Goal: Communication & Community: Answer question/provide support

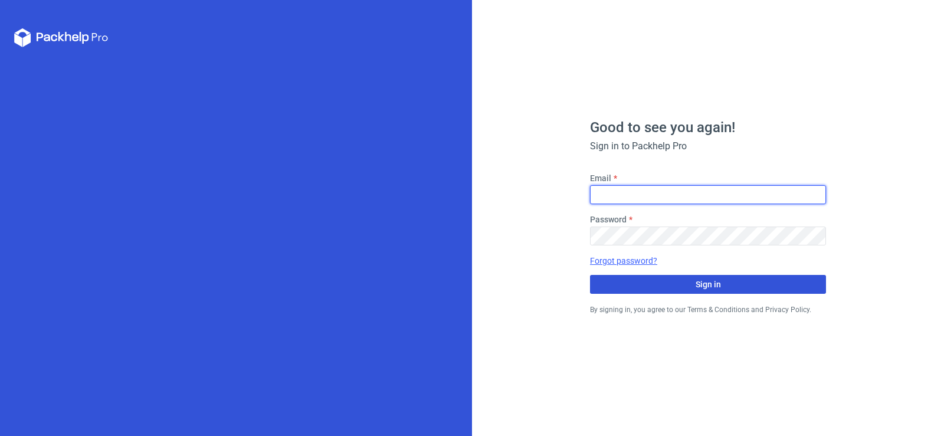
type input "[PERSON_NAME][EMAIL_ADDRESS][DOMAIN_NAME]"
click at [727, 287] on button "Sign in" at bounding box center [708, 284] width 236 height 19
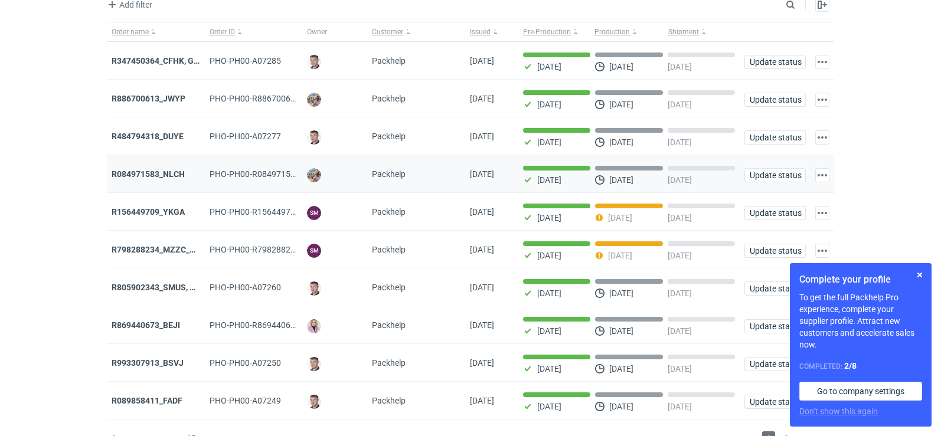
scroll to position [96, 0]
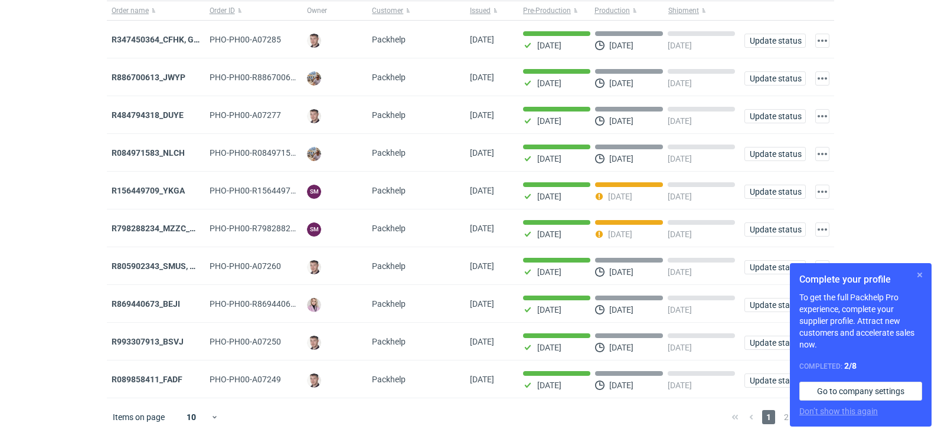
click at [918, 273] on button "button" at bounding box center [919, 275] width 14 height 14
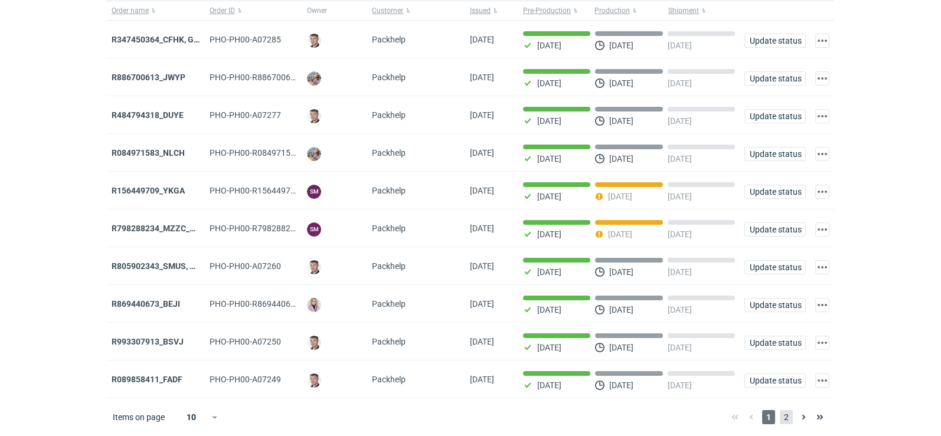
click at [783, 421] on span "2" at bounding box center [786, 417] width 13 height 14
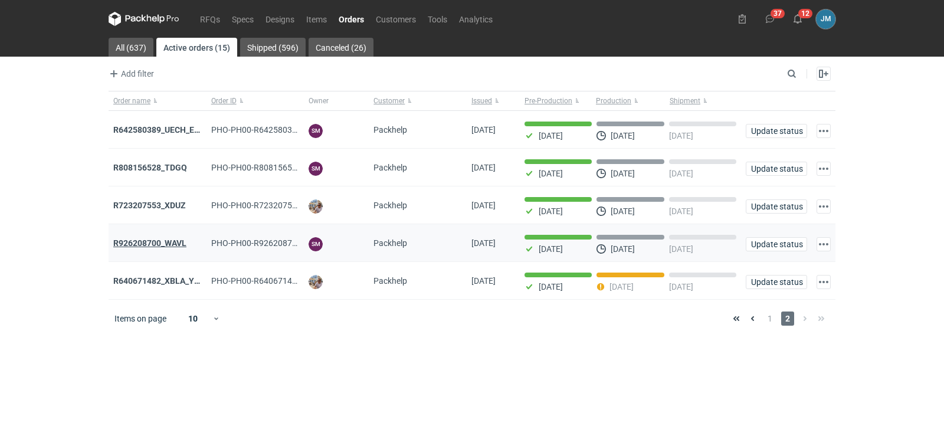
click at [151, 244] on strong "R926208700_WAVL" at bounding box center [149, 242] width 73 height 9
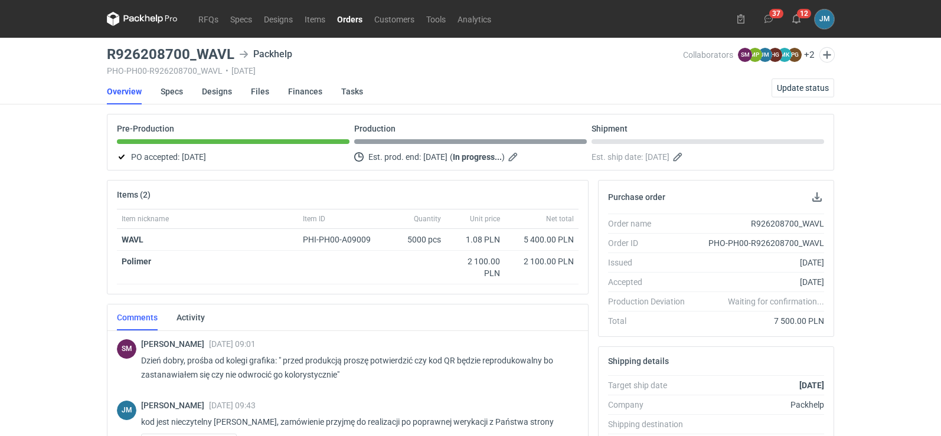
scroll to position [236, 0]
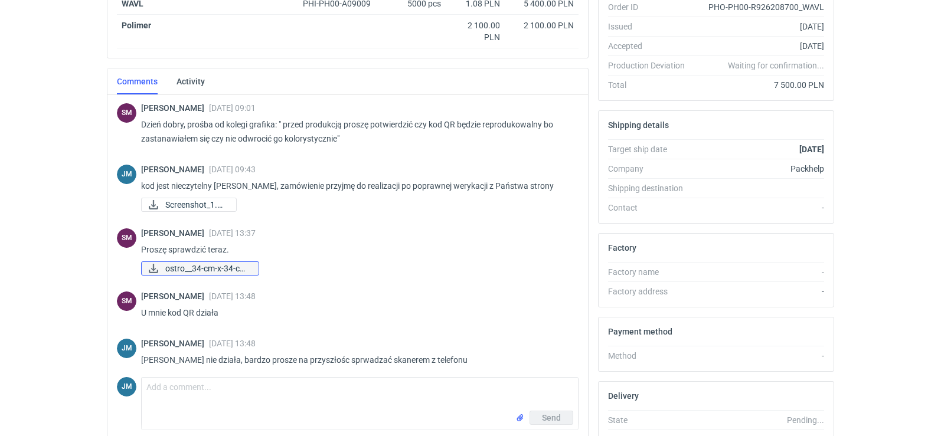
click at [185, 269] on span "ostro__34-cm-x-34-cm..." at bounding box center [207, 268] width 84 height 13
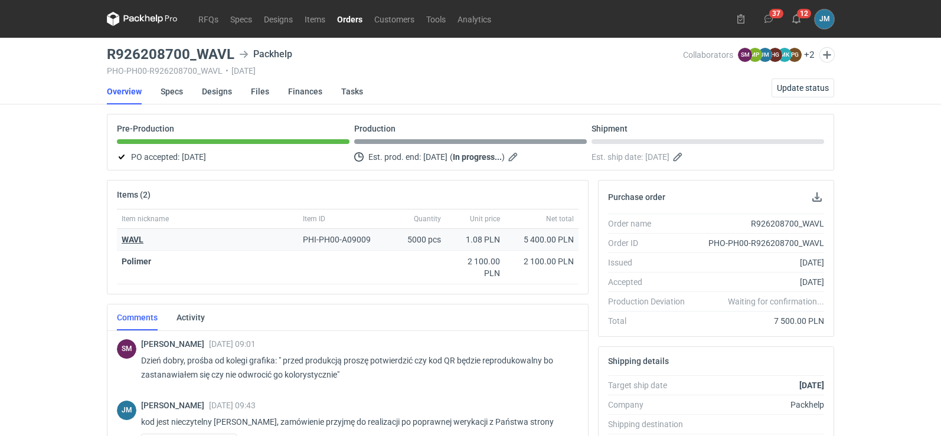
click at [135, 239] on strong "WAVL" at bounding box center [133, 239] width 22 height 9
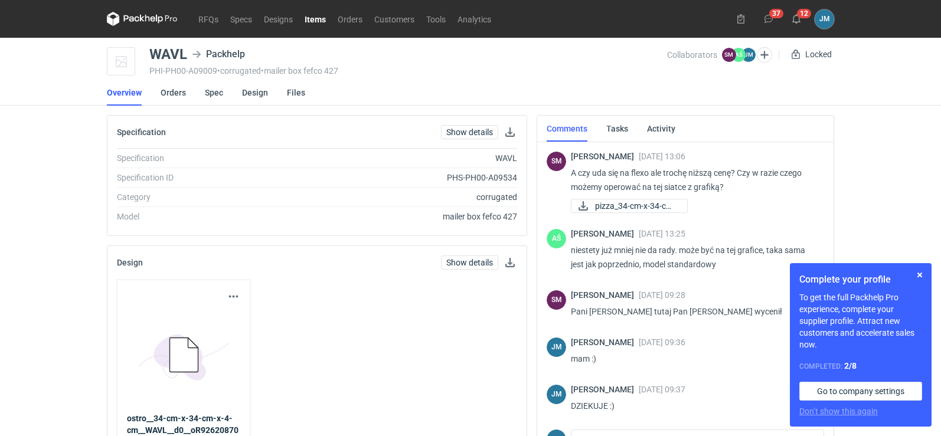
scroll to position [204, 0]
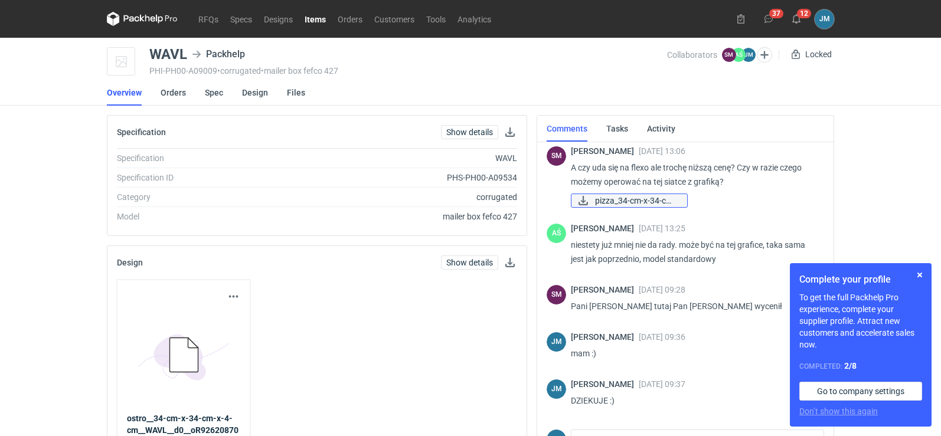
click at [636, 203] on span "pizza_34-cm-x-34-cm-..." at bounding box center [636, 200] width 83 height 13
click at [665, 204] on span "pizza_34-cm-x-34-cm-..." at bounding box center [636, 200] width 83 height 13
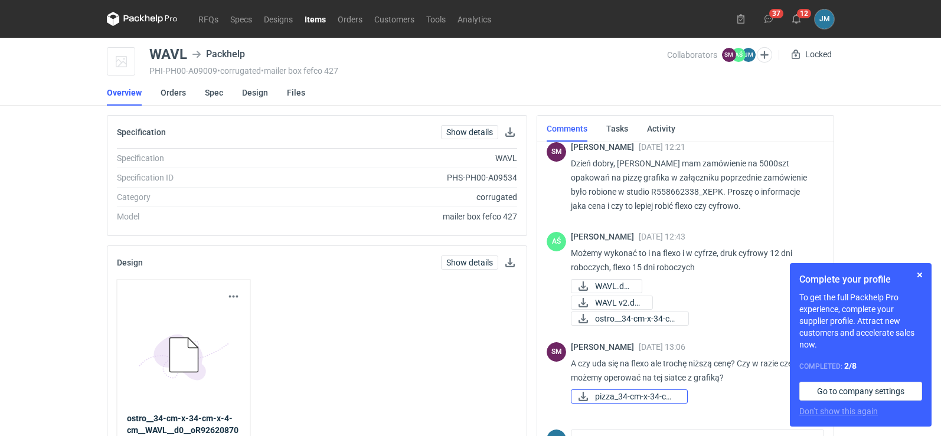
scroll to position [0, 0]
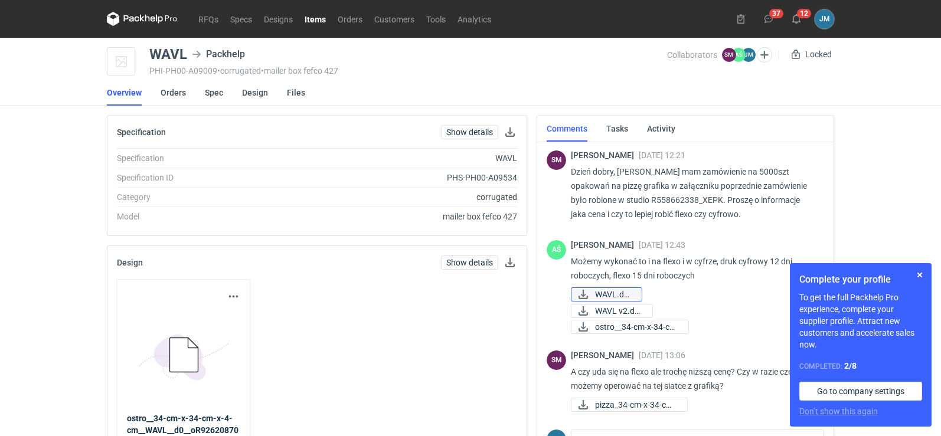
click at [612, 295] on span "WAVL.docx" at bounding box center [613, 294] width 37 height 13
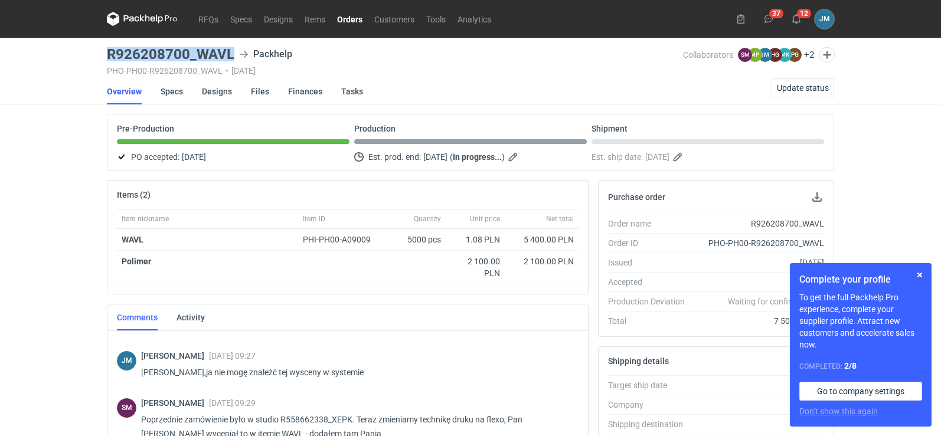
drag, startPoint x: 238, startPoint y: 57, endPoint x: 103, endPoint y: 50, distance: 135.3
click at [103, 50] on main "R926208700_WAVL Packhelp PHO-PH00-R926208700_WAVL • [DATE] Collaborators SM [PE…" at bounding box center [470, 398] width 737 height 721
copy h3 "R926208700_WAVL"
click at [797, 89] on span "Update status" at bounding box center [803, 88] width 52 height 8
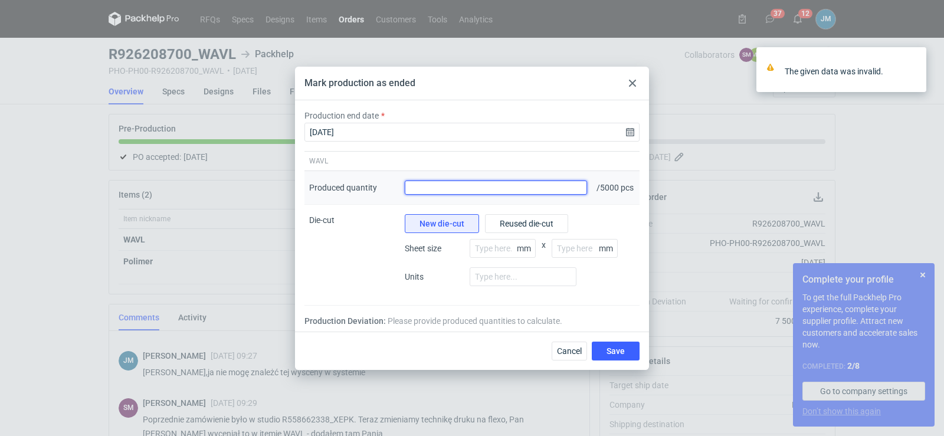
click at [536, 190] on input "Produced quantity" at bounding box center [496, 188] width 182 height 14
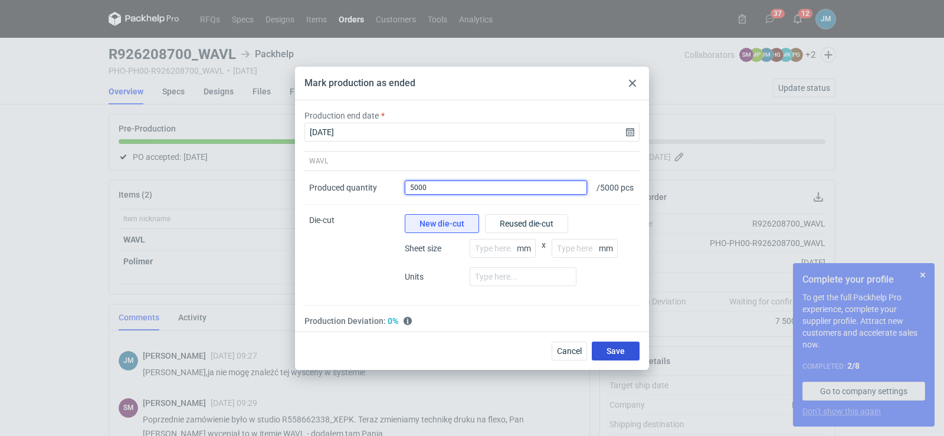
type input "5000"
click at [615, 361] on button "Save" at bounding box center [616, 351] width 48 height 19
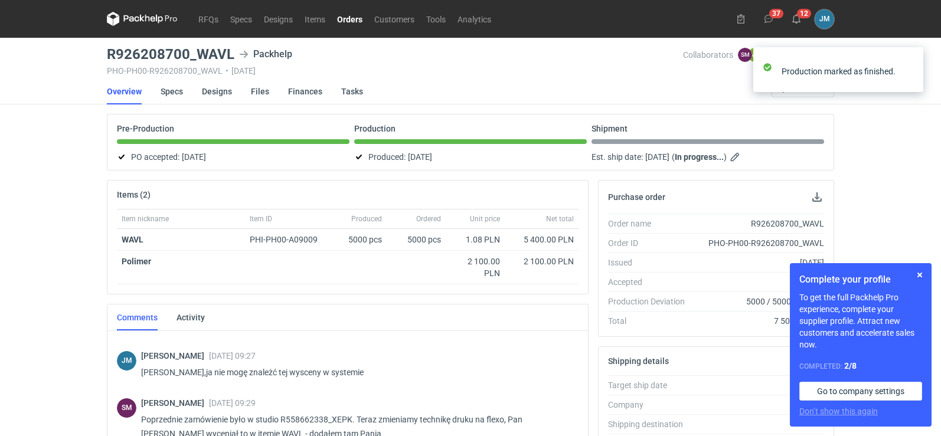
click at [125, 21] on icon at bounding box center [131, 18] width 15 height 6
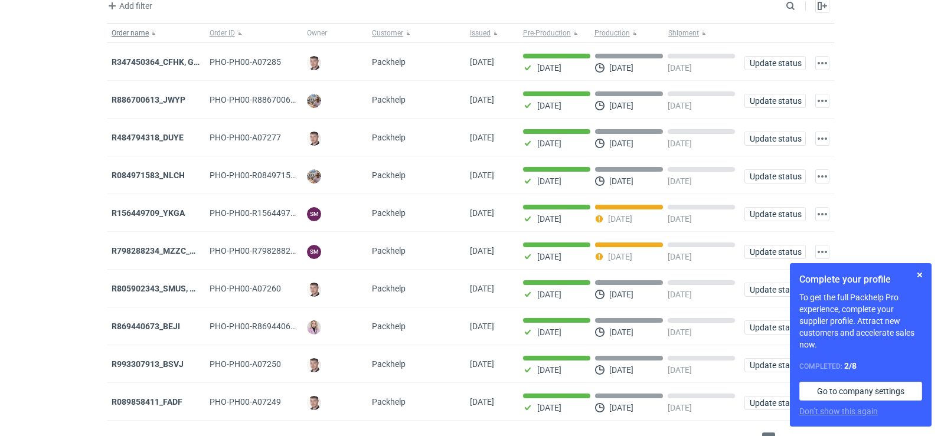
scroll to position [96, 0]
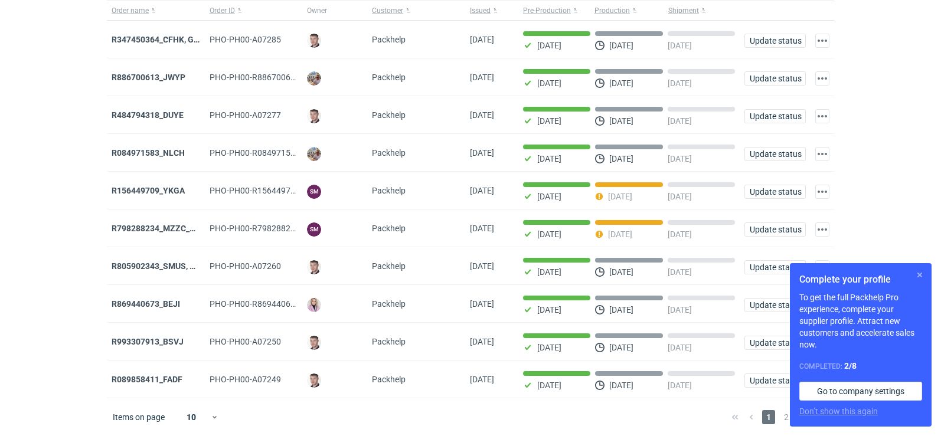
click at [912, 273] on button "button" at bounding box center [919, 275] width 14 height 14
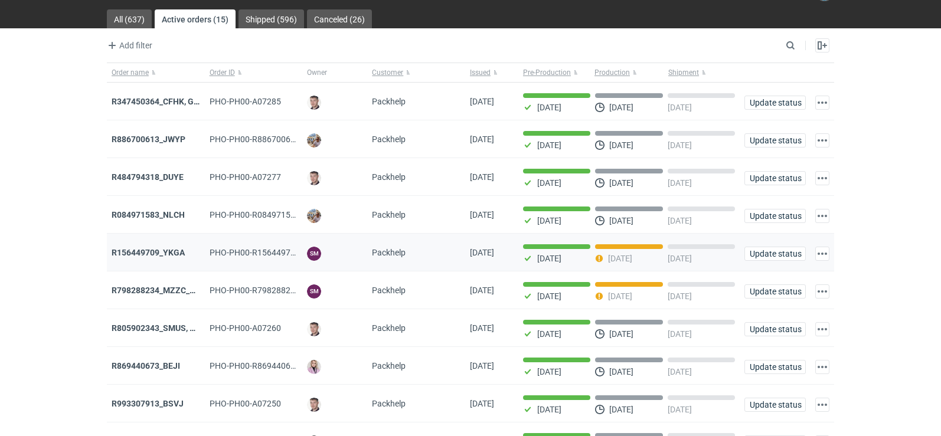
scroll to position [0, 0]
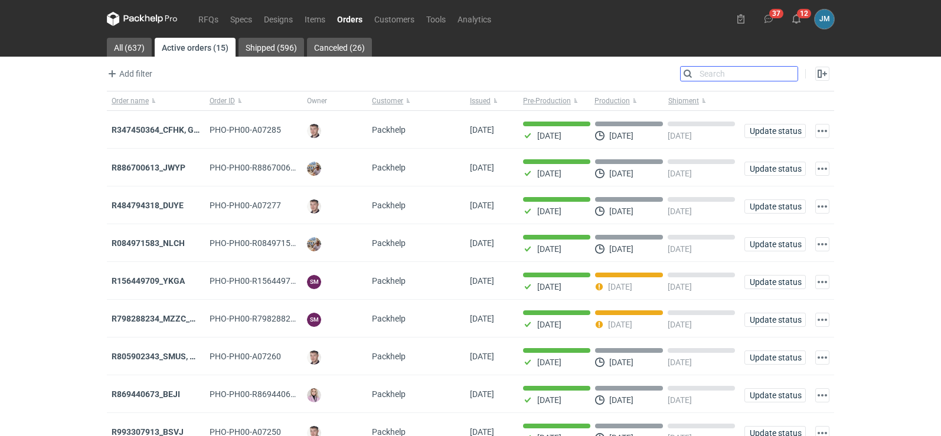
click at [793, 73] on input "Search" at bounding box center [738, 74] width 117 height 14
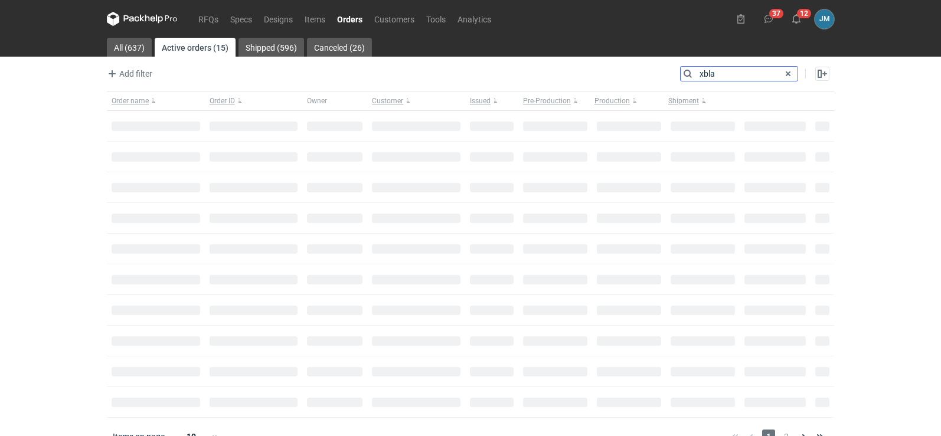
type input "xbla"
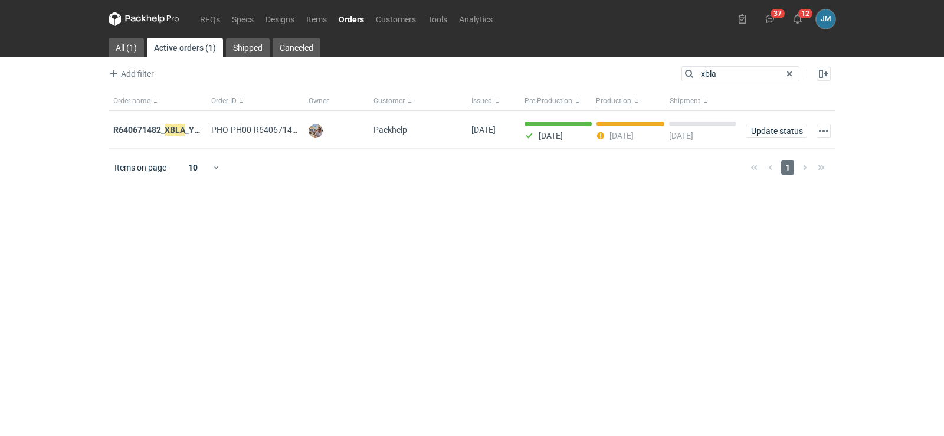
click at [190, 133] on strong "R640671482_ XBLA _YSXL_LGDV_BUVN_WVLV" at bounding box center [199, 129] width 172 height 13
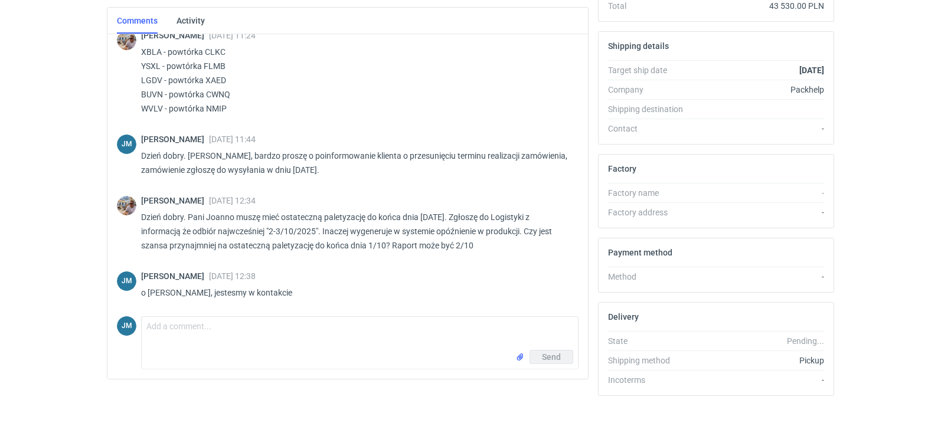
scroll to position [358, 0]
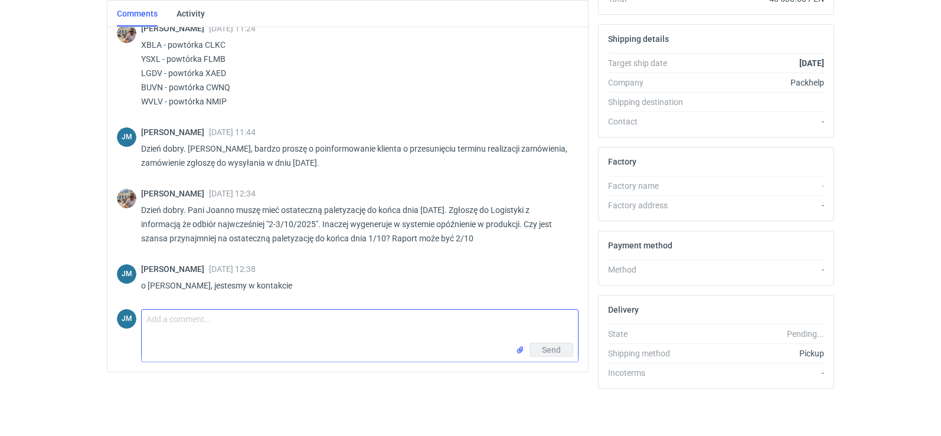
click at [170, 326] on textarea "Comment message" at bounding box center [360, 326] width 436 height 33
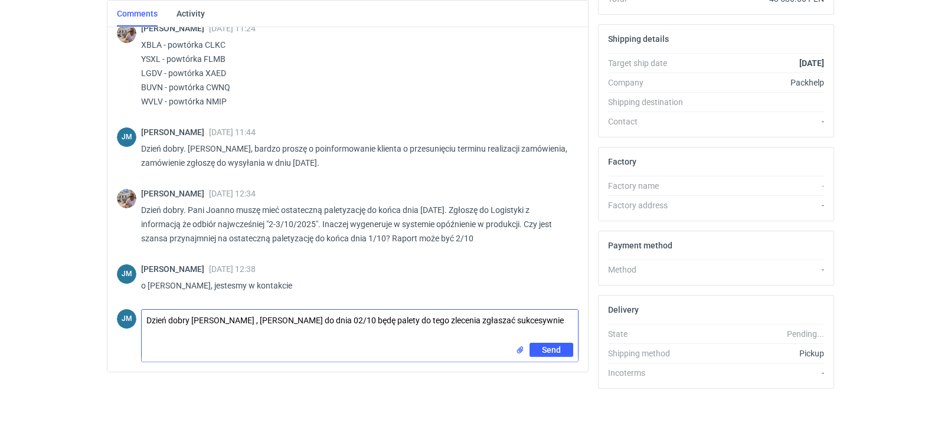
type textarea "Dzień dobry [PERSON_NAME] , [PERSON_NAME] do dnia 02/10 będę palety do tego zle…"
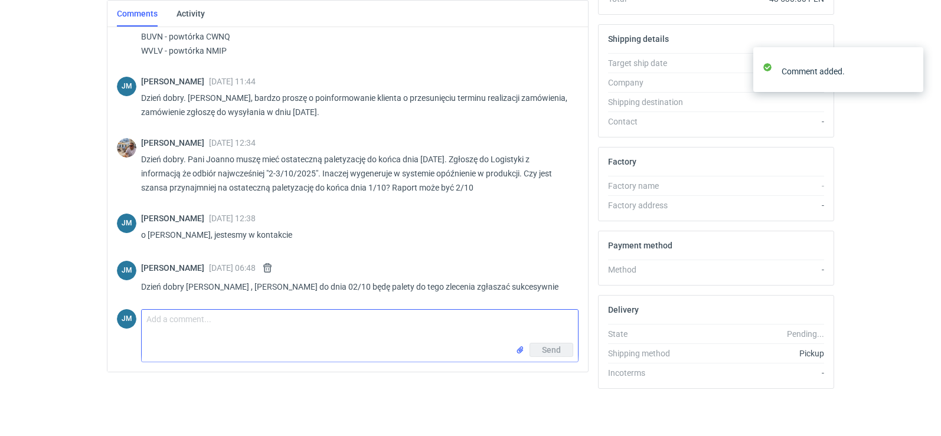
scroll to position [192, 0]
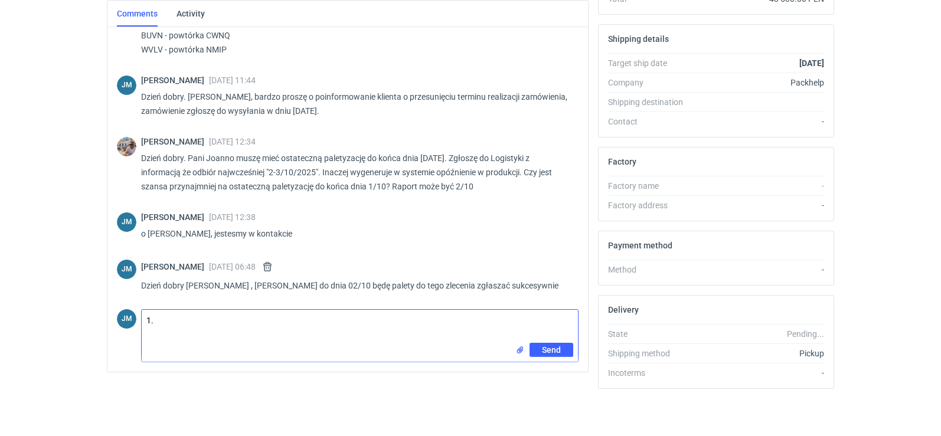
drag, startPoint x: 199, startPoint y: 325, endPoint x: 0, endPoint y: 297, distance: 200.9
paste textarea "• Sygnatura zamówienia Packhelp / Packhelp order reference Karton Leaeflo_CLKC …"
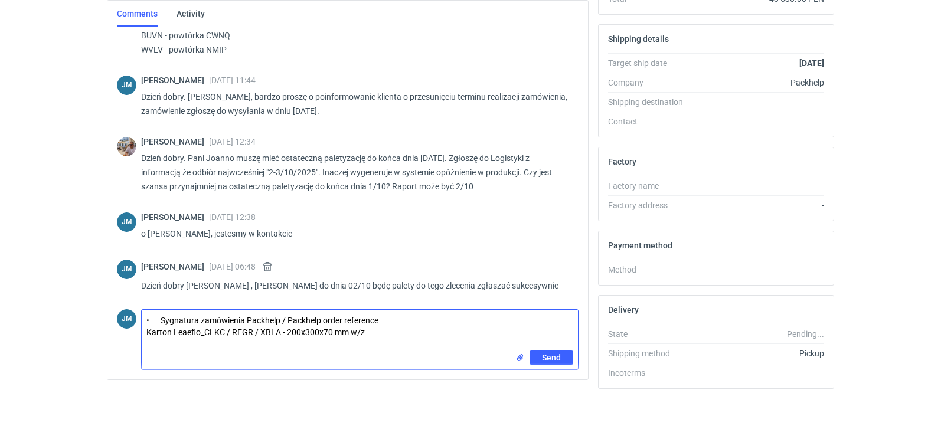
paste textarea "• Final palletization 1. paleta 2. 1szt 3.1200x800 4. 1000 szt 5. 1000 6. 155 kg"
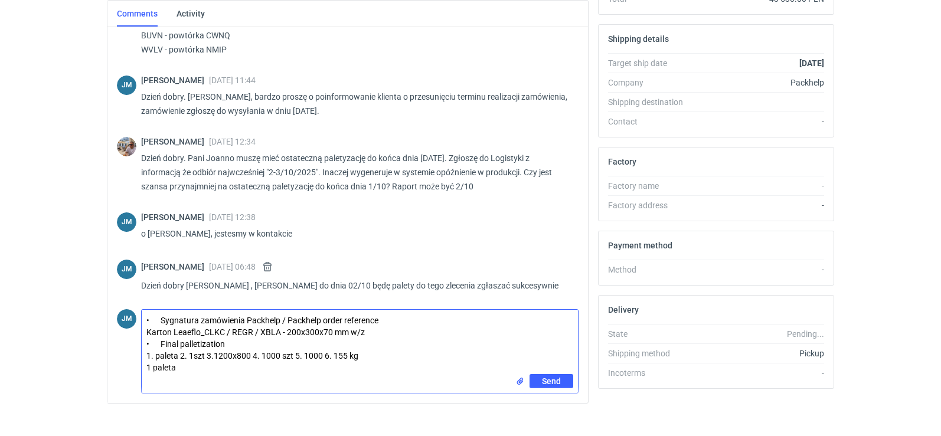
click at [378, 359] on textarea "• Sygnatura zamówienia Packhelp / Packhelp order reference Karton Leaeflo_CLKC …" at bounding box center [360, 342] width 436 height 64
type textarea "• Sygnatura zamówienia Packhelp / Packhelp order reference Karton Leaeflo_CLKC …"
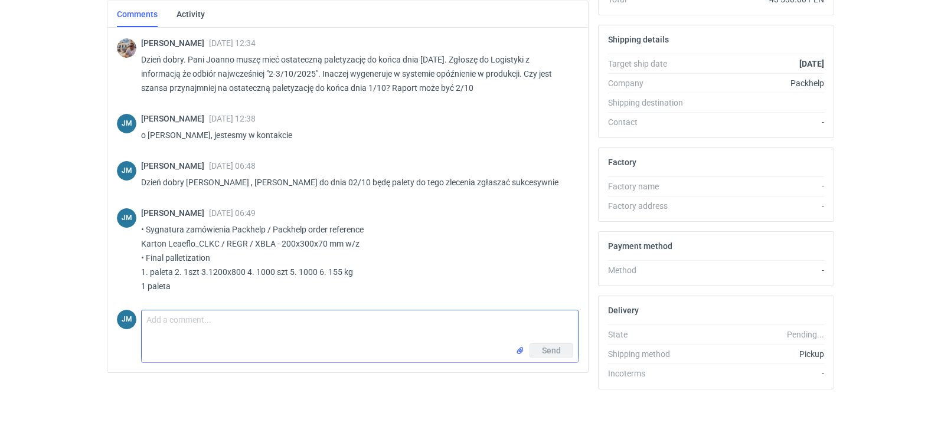
scroll to position [358, 0]
click at [184, 339] on textarea "Comment message" at bounding box center [360, 326] width 436 height 33
paste textarea "• Sygnatura zamówienia Packhelp / Packhelp order reference Karton Leaeflo_XAED …"
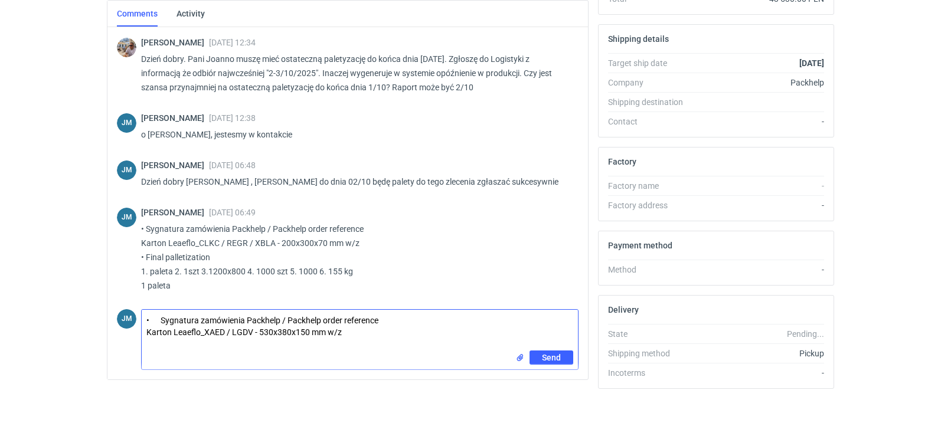
paste textarea "• Final palletization 1. palety 2. 3 szt 3.1200x1000 4. 1000 szt 5. 1800 6. 440…"
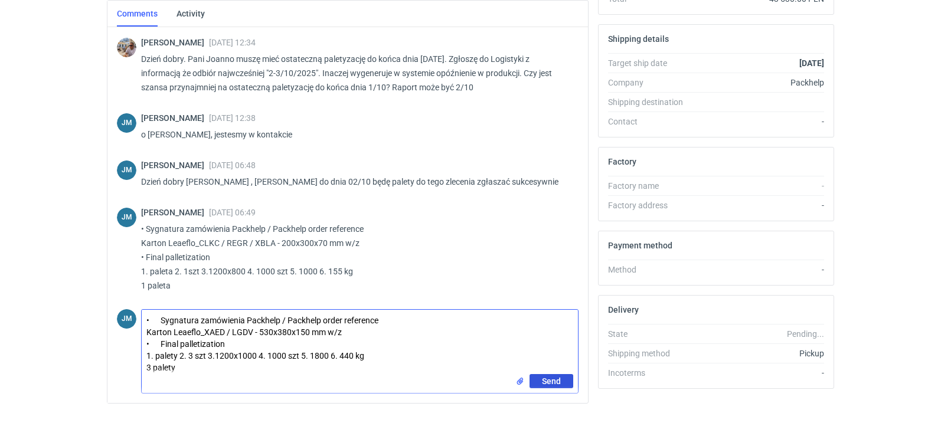
type textarea "• Sygnatura zamówienia Packhelp / Packhelp order reference Karton Leaeflo_XAED …"
click at [555, 382] on span "Send" at bounding box center [551, 381] width 19 height 8
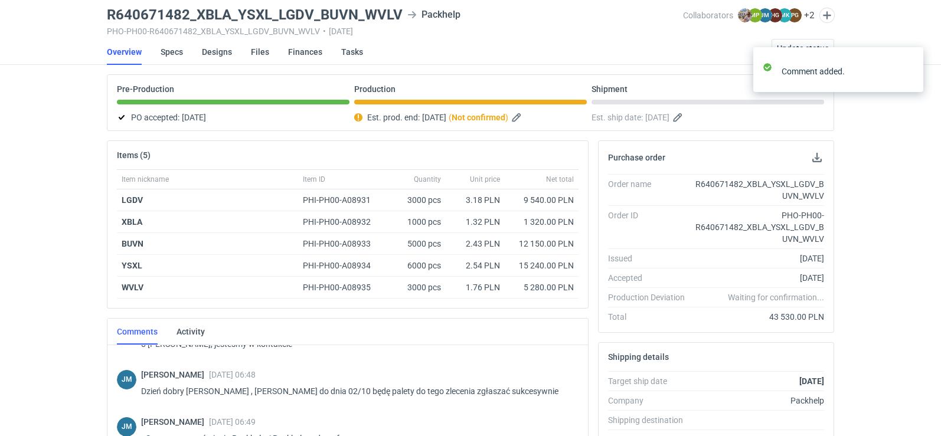
scroll to position [0, 0]
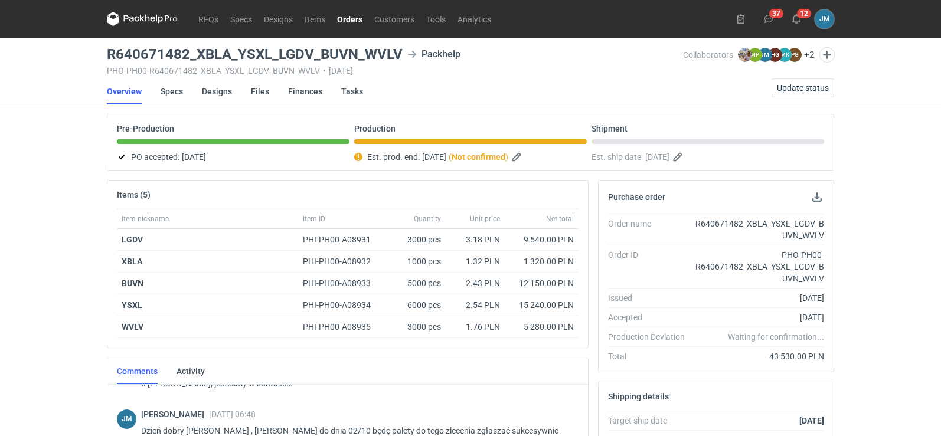
click at [126, 16] on icon at bounding box center [131, 18] width 15 height 6
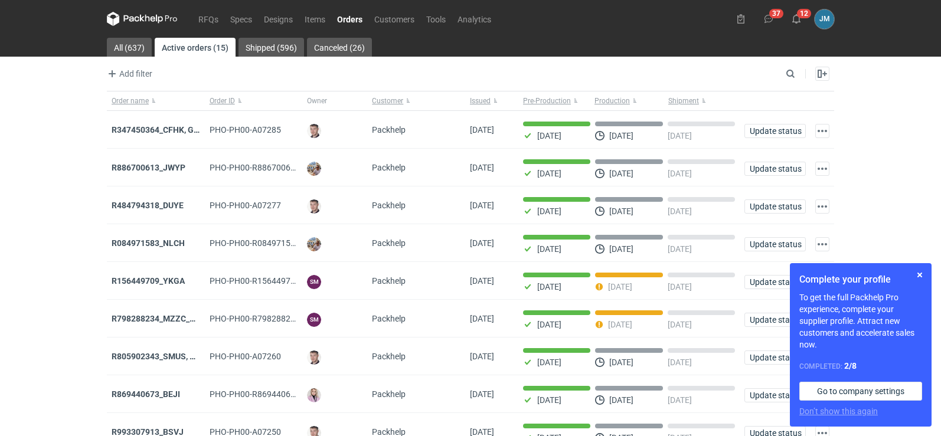
click at [133, 14] on icon at bounding box center [142, 19] width 71 height 14
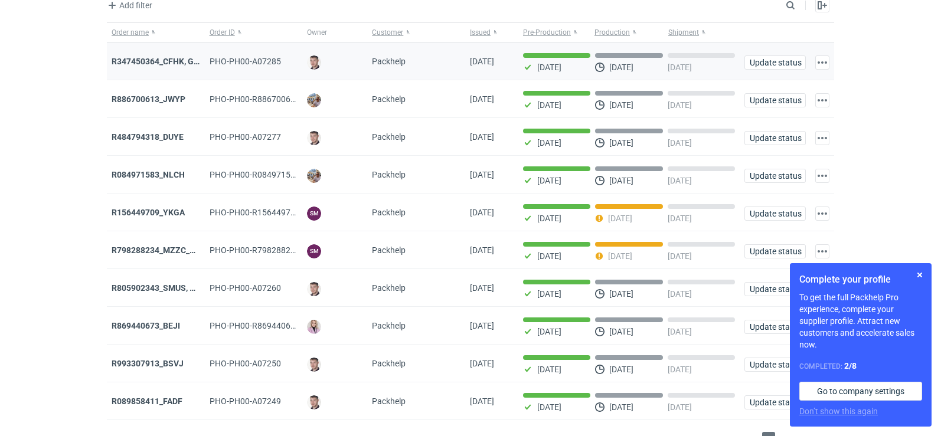
scroll to position [96, 0]
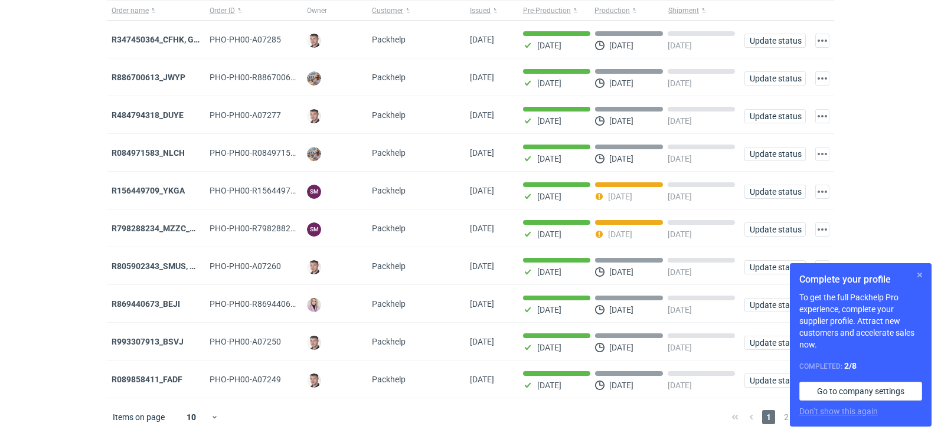
click at [917, 278] on button "button" at bounding box center [919, 275] width 14 height 14
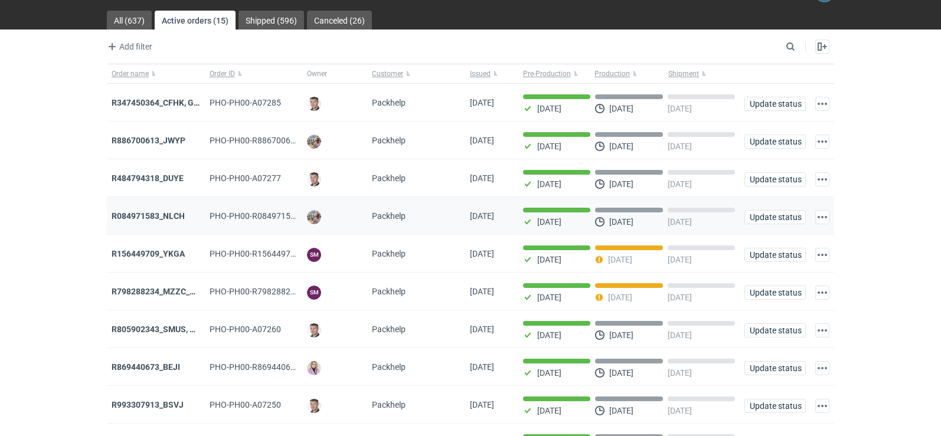
scroll to position [0, 0]
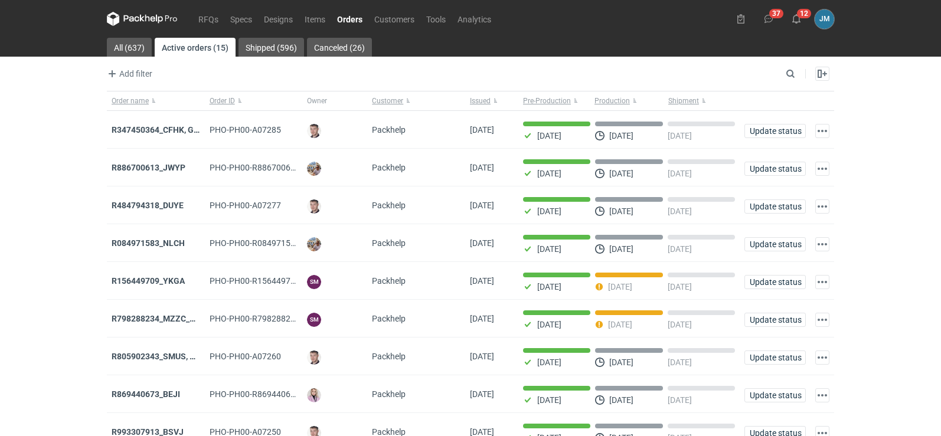
click at [124, 14] on icon at bounding box center [142, 19] width 71 height 14
click at [131, 17] on icon at bounding box center [131, 18] width 15 height 6
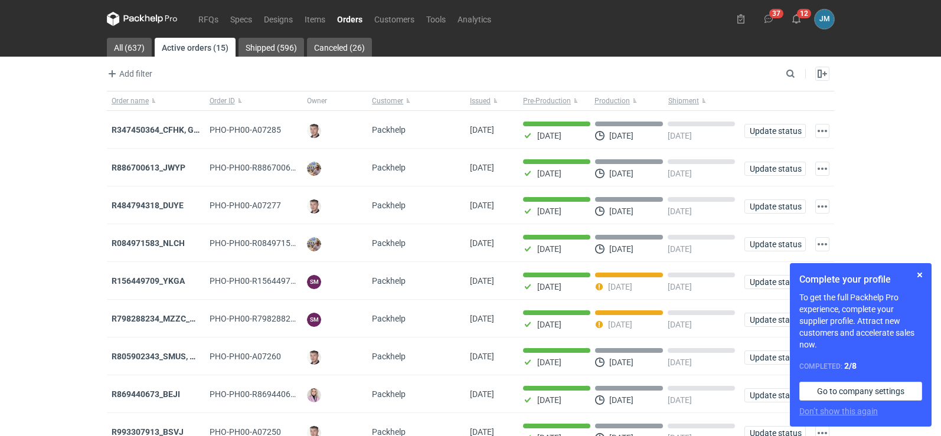
click at [132, 25] on icon at bounding box center [142, 19] width 71 height 14
click at [917, 273] on button "button" at bounding box center [919, 275] width 14 height 14
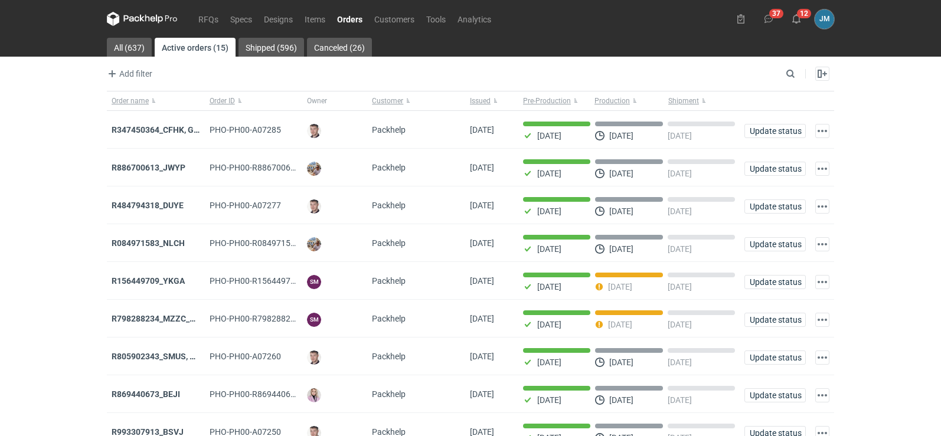
click at [139, 25] on icon at bounding box center [142, 19] width 71 height 14
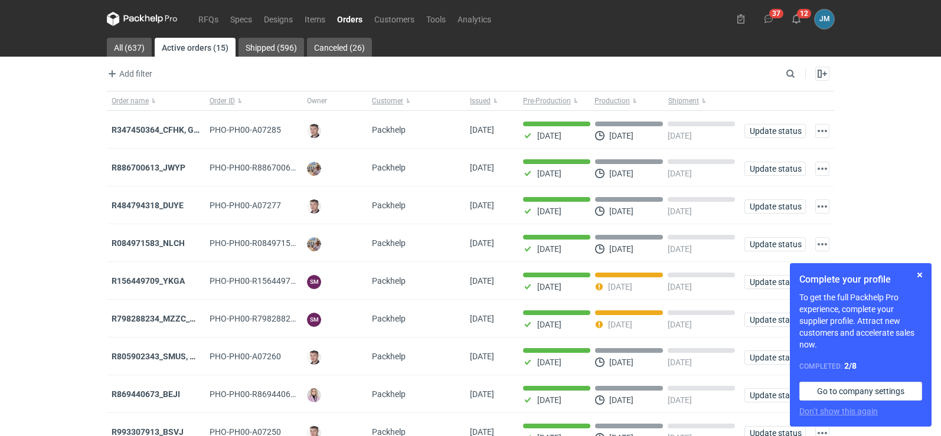
click at [138, 17] on icon at bounding box center [131, 18] width 15 height 6
click at [915, 276] on button "button" at bounding box center [919, 275] width 14 height 14
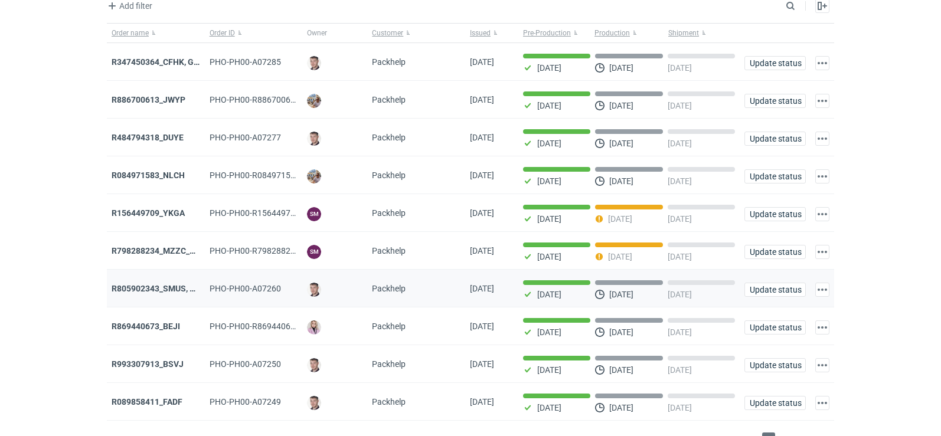
scroll to position [96, 0]
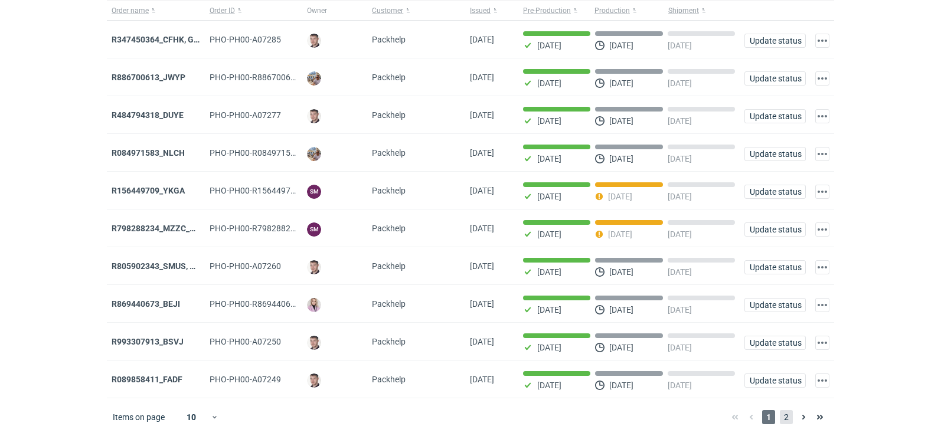
click at [787, 420] on span "2" at bounding box center [786, 417] width 13 height 14
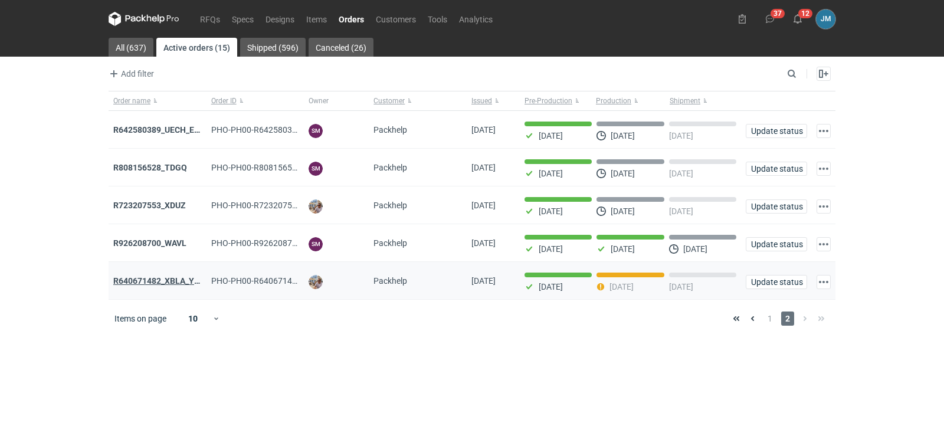
click at [161, 286] on strong "R640671482_XBLA_YSXL_LGDV_BUVN_WVLV" at bounding box center [199, 280] width 172 height 9
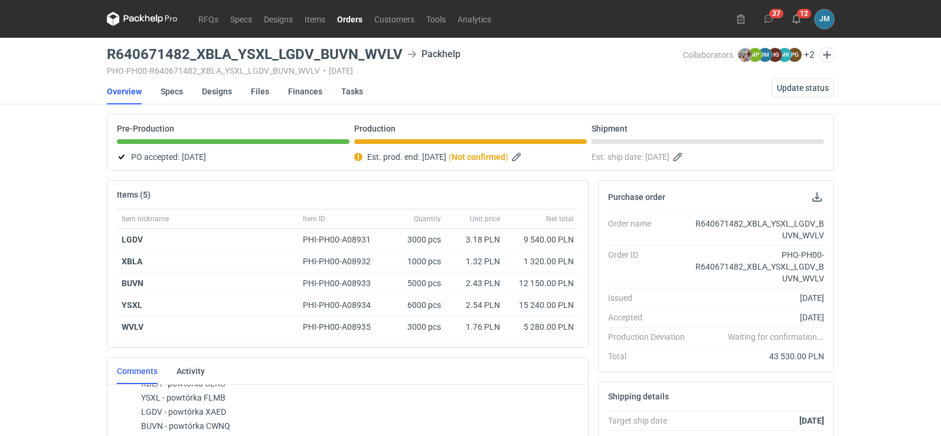
click at [136, 25] on icon at bounding box center [142, 19] width 71 height 14
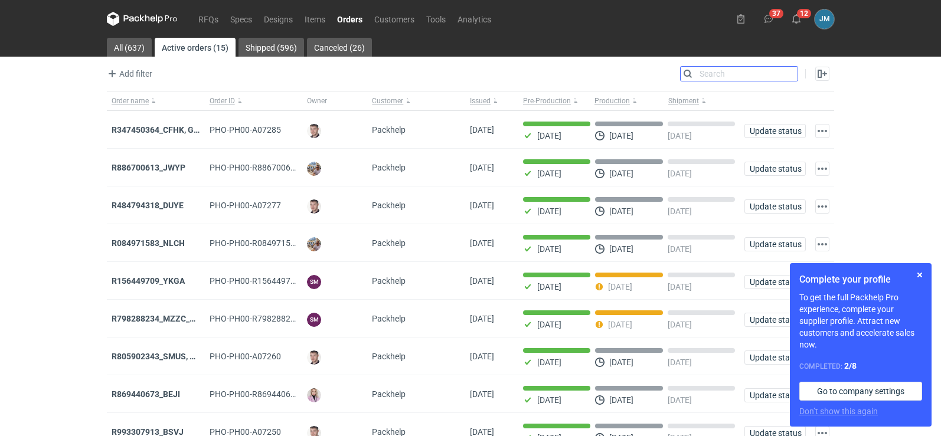
click at [795, 76] on input "Search" at bounding box center [738, 74] width 117 height 14
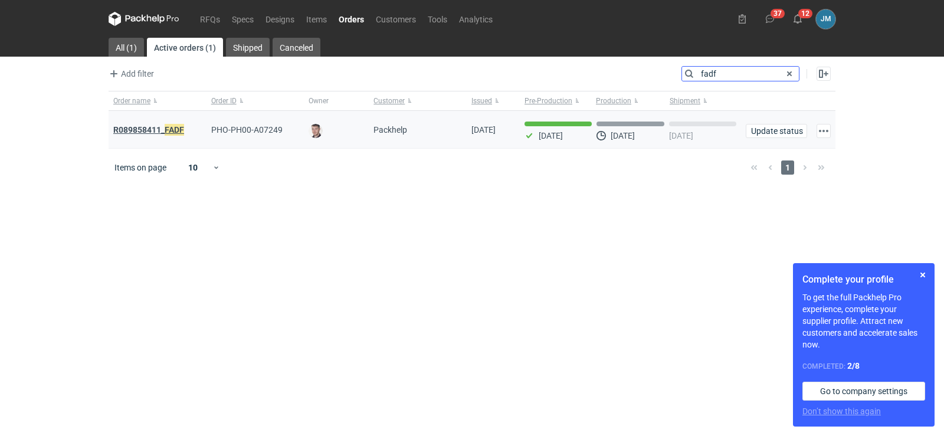
type input "fadf"
click at [172, 133] on em "FADF" at bounding box center [174, 129] width 19 height 13
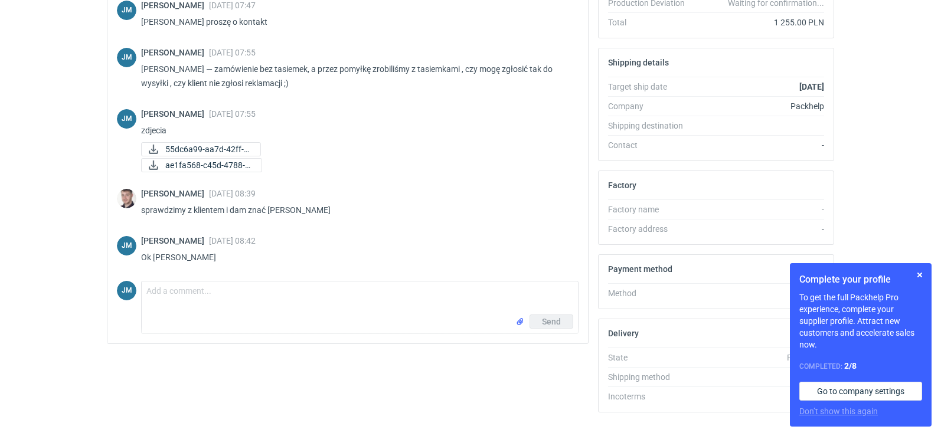
scroll to position [322, 0]
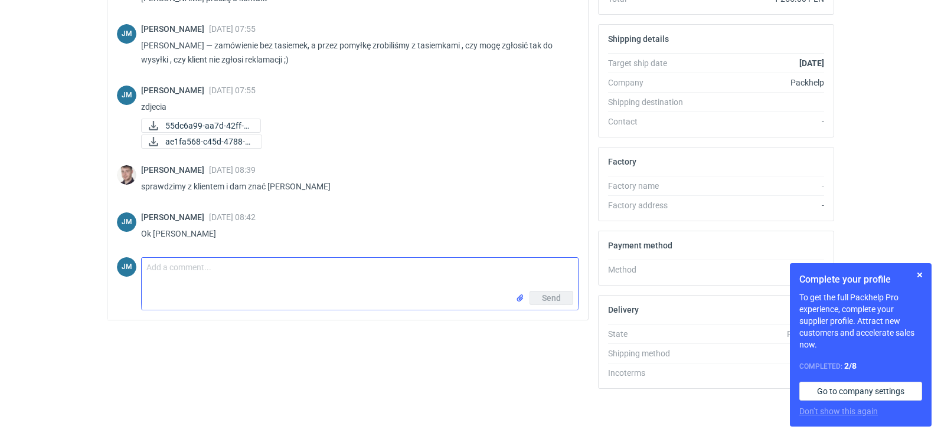
click at [168, 283] on textarea "Comment message" at bounding box center [360, 274] width 436 height 33
type textarea "Dzień dobry , Panie Macieju czy już coś wiadomo"
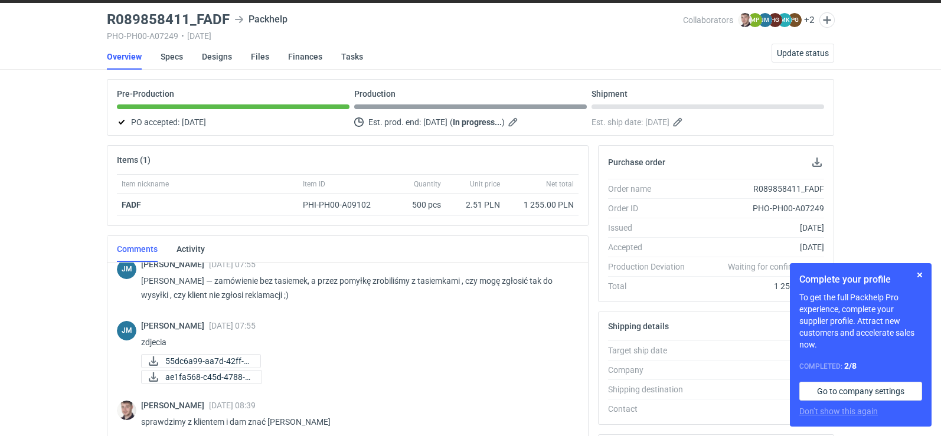
scroll to position [0, 0]
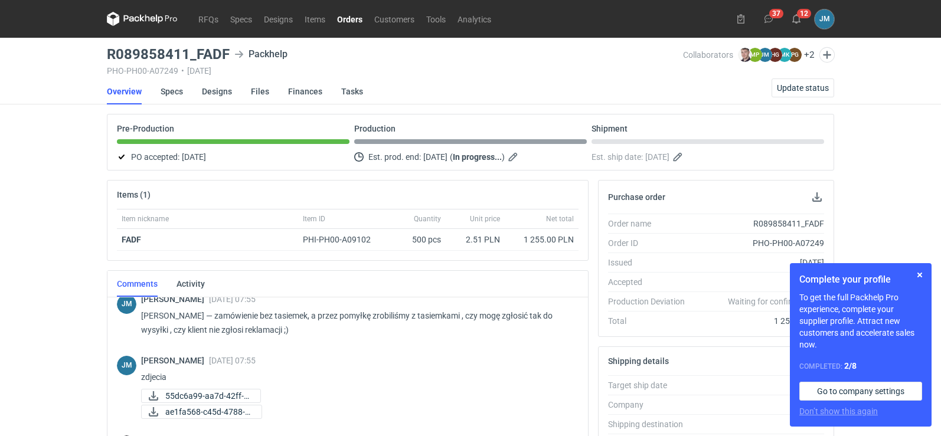
click at [134, 25] on icon at bounding box center [142, 19] width 71 height 14
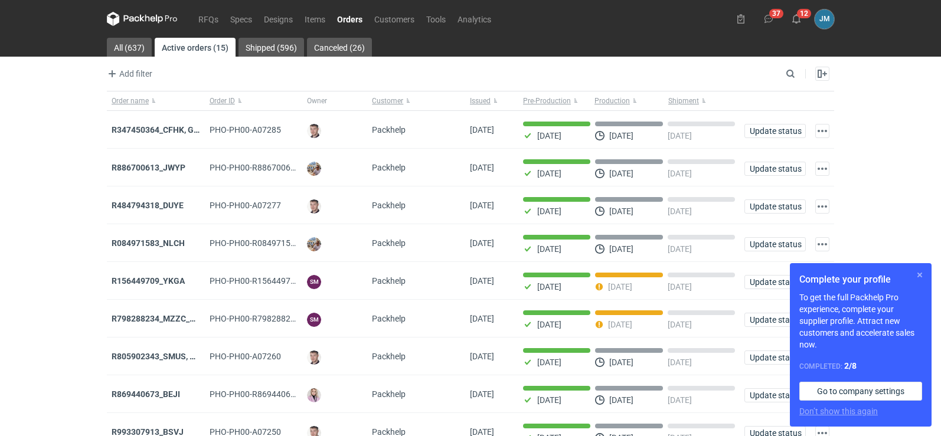
click at [922, 272] on button "button" at bounding box center [919, 275] width 14 height 14
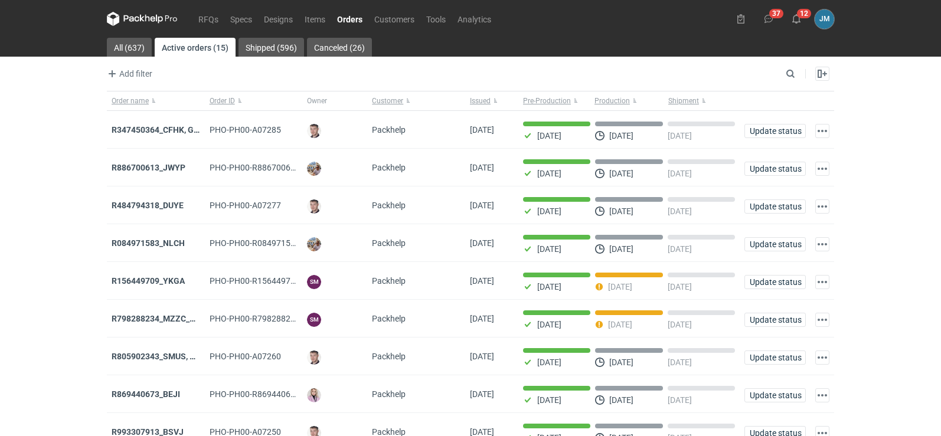
click at [139, 24] on icon at bounding box center [142, 19] width 71 height 14
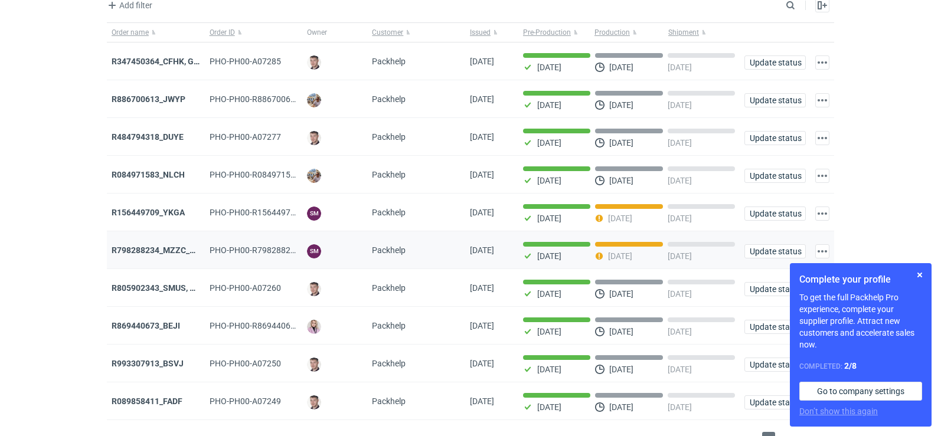
scroll to position [96, 0]
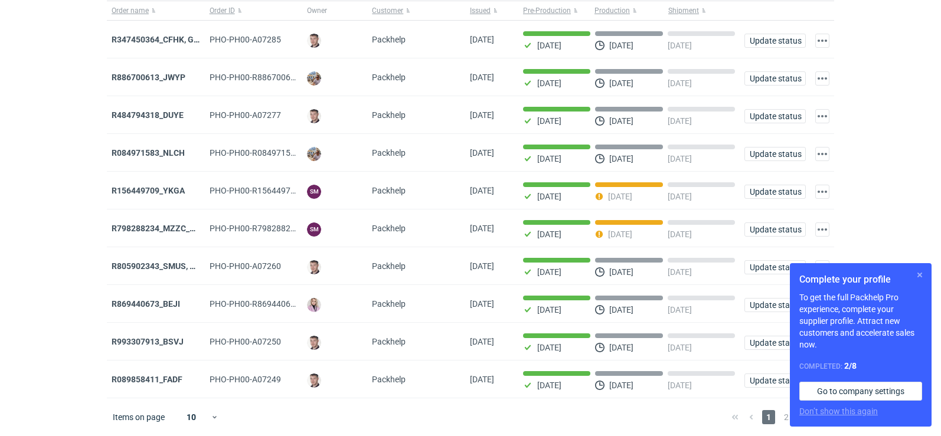
click at [920, 276] on button "button" at bounding box center [919, 275] width 14 height 14
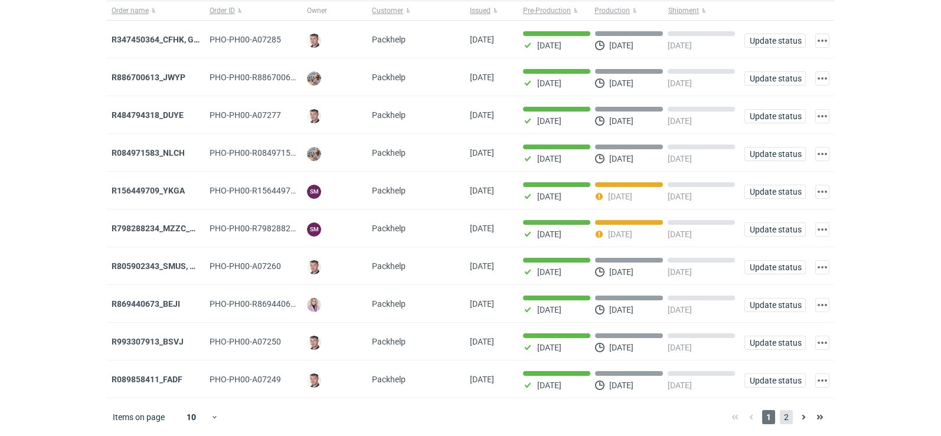
click at [789, 418] on span "2" at bounding box center [786, 417] width 13 height 14
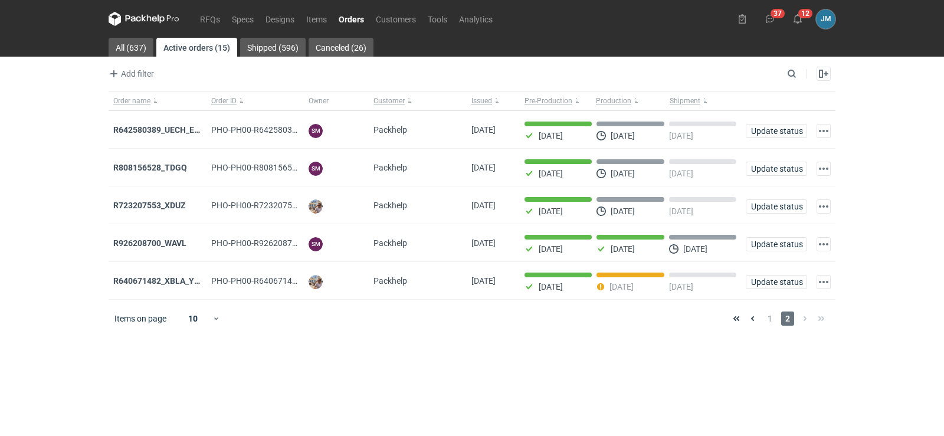
click at [130, 17] on icon at bounding box center [144, 19] width 71 height 14
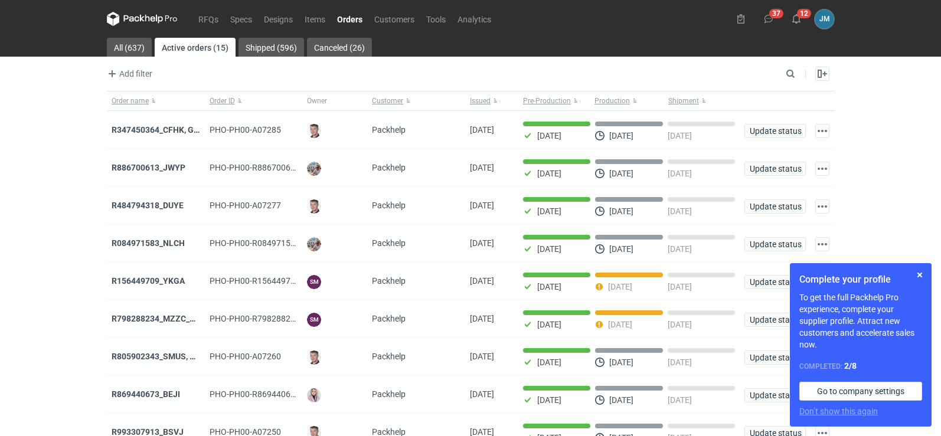
click at [129, 21] on icon at bounding box center [142, 19] width 71 height 14
click at [915, 274] on button "button" at bounding box center [919, 275] width 14 height 14
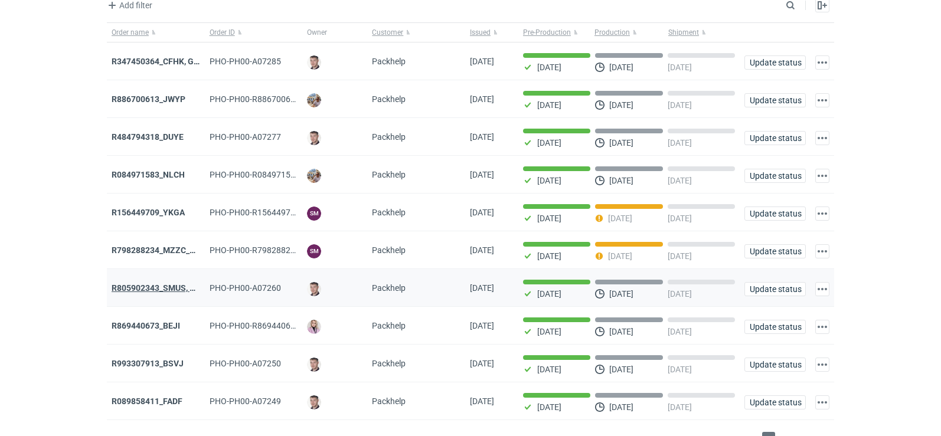
scroll to position [96, 0]
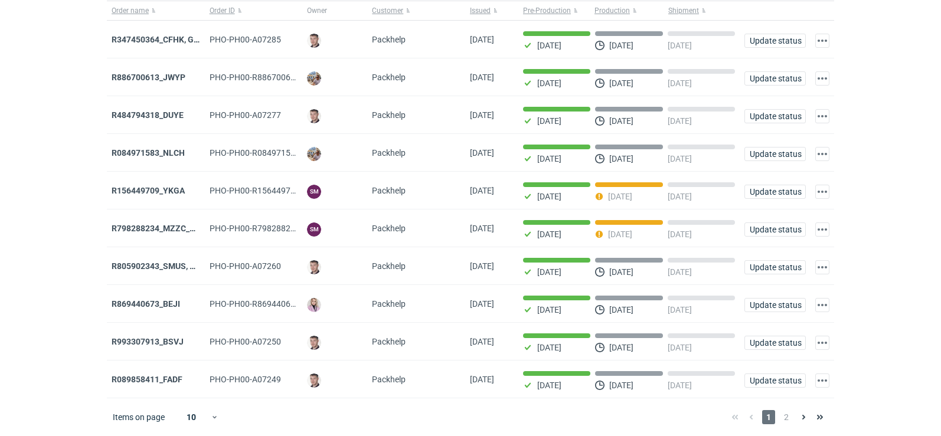
click at [791, 418] on div "Complete your profile To get the full Packhelp Pro experience, complete your su…" at bounding box center [861, 356] width 142 height 163
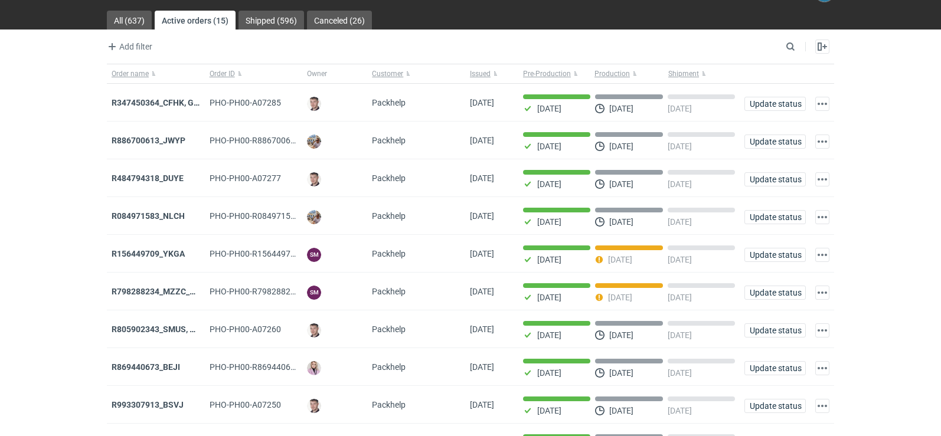
scroll to position [0, 0]
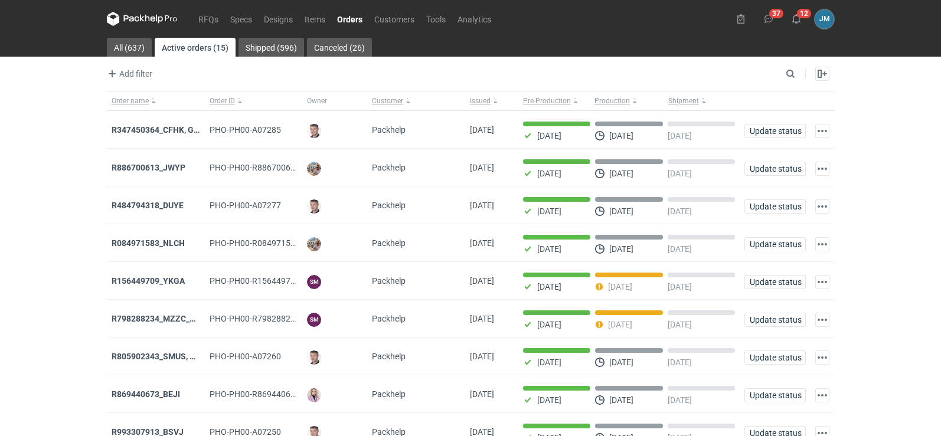
click at [141, 21] on icon at bounding box center [142, 19] width 71 height 14
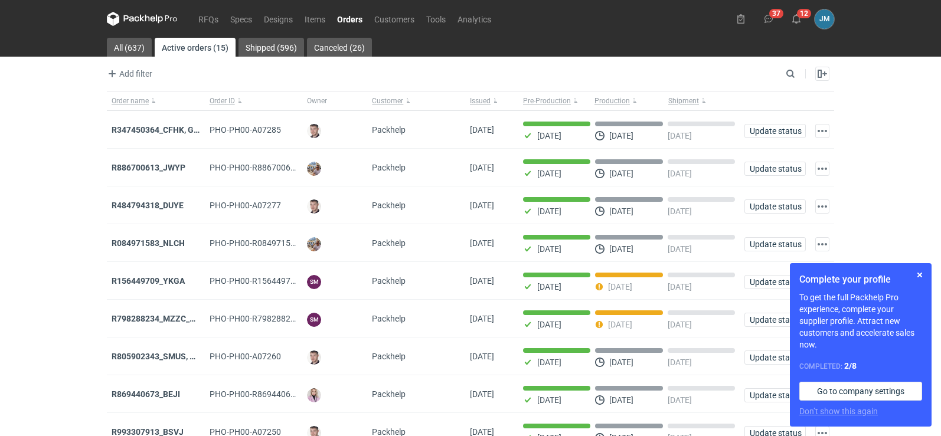
click at [133, 21] on icon at bounding box center [131, 18] width 15 height 6
